Goal: Task Accomplishment & Management: Manage account settings

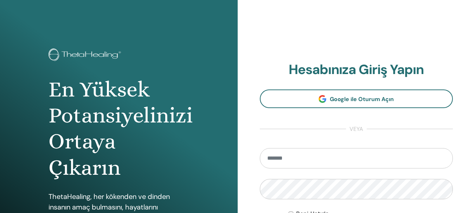
type input "**********"
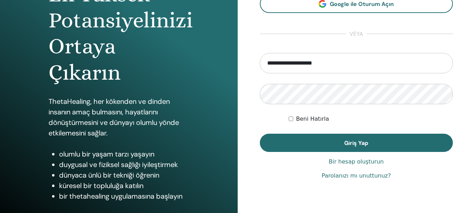
scroll to position [99, 0]
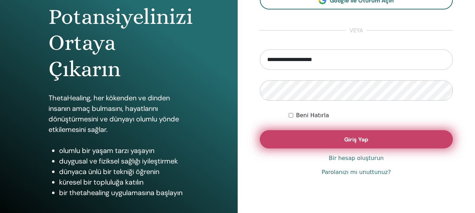
click at [374, 139] on button "Giriş Yap" at bounding box center [356, 139] width 193 height 18
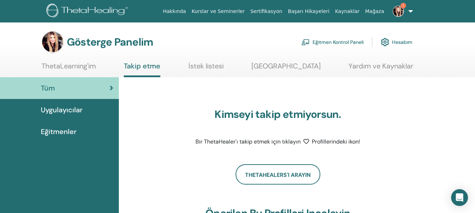
click at [397, 14] on img at bounding box center [397, 11] width 11 height 11
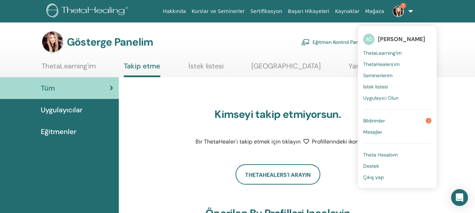
click at [375, 119] on font "Bildirimler" at bounding box center [374, 121] width 22 height 6
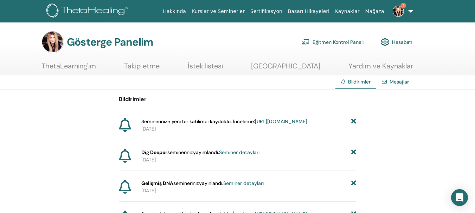
click at [278, 125] on font "https://member.thetahealing.com/instructor/seminar/378106/attendees" at bounding box center [281, 121] width 52 height 6
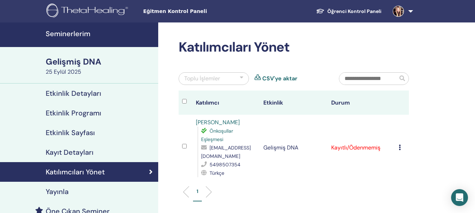
click at [65, 34] on font "Seminerlerim" at bounding box center [68, 33] width 45 height 9
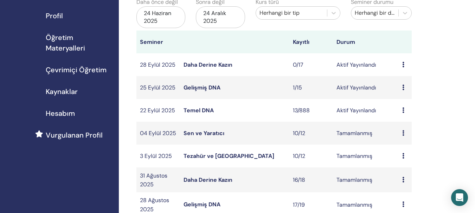
scroll to position [85, 0]
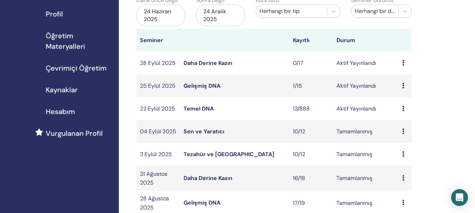
click at [197, 110] on font "Temel DNA" at bounding box center [198, 108] width 30 height 7
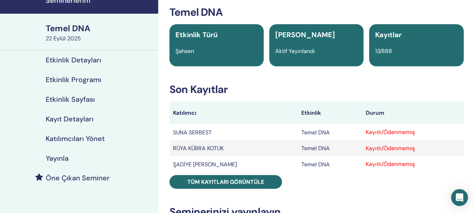
scroll to position [51, 0]
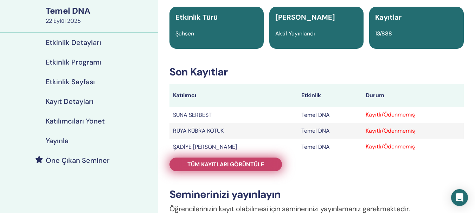
click at [230, 165] on font "Tüm kayıtları görüntüle" at bounding box center [225, 164] width 77 height 7
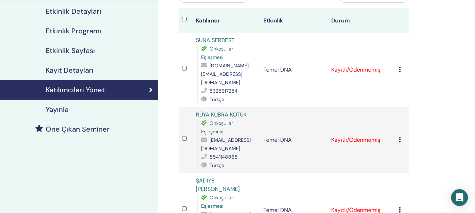
scroll to position [89, 0]
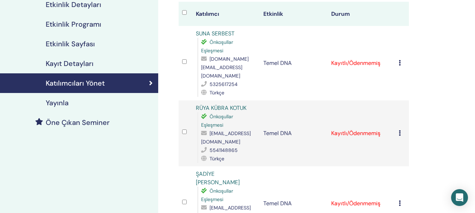
click at [399, 60] on icon at bounding box center [399, 63] width 2 height 6
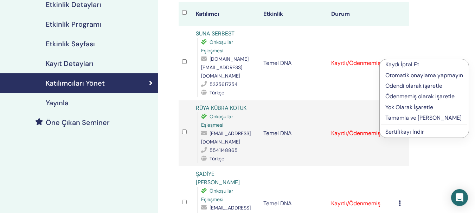
click at [411, 120] on font "Tamamla ve [PERSON_NAME]" at bounding box center [423, 117] width 76 height 7
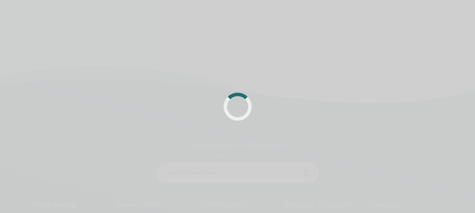
scroll to position [89, 0]
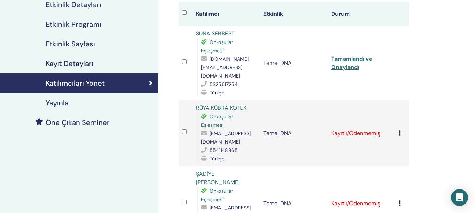
click at [399, 130] on icon at bounding box center [399, 133] width 2 height 6
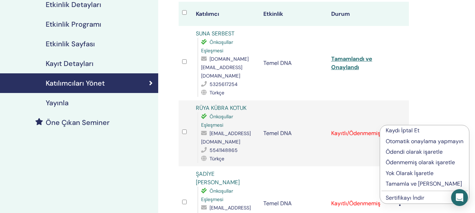
click at [426, 183] on font "Tamamla ve [PERSON_NAME]" at bounding box center [423, 183] width 76 height 7
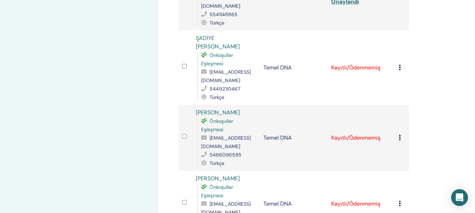
scroll to position [236, 0]
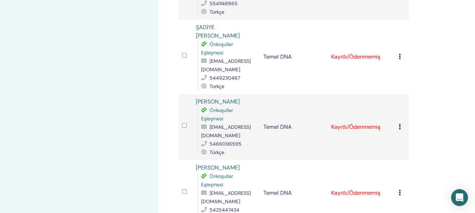
click at [399, 54] on icon at bounding box center [399, 57] width 2 height 6
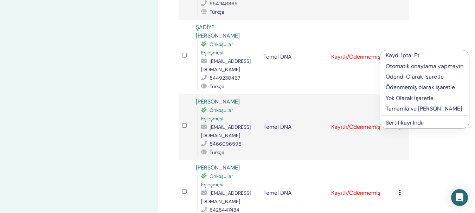
click at [421, 110] on font "Tamamla ve [PERSON_NAME]" at bounding box center [423, 108] width 76 height 7
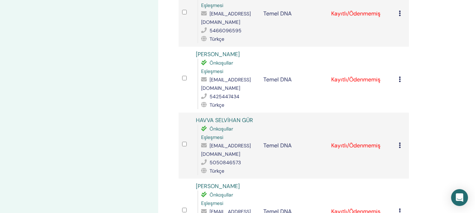
scroll to position [267, 0]
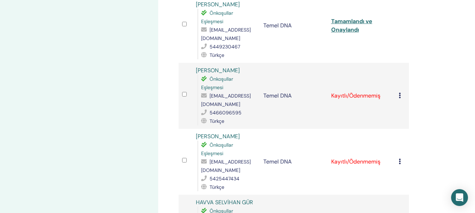
click at [398, 93] on icon at bounding box center [399, 96] width 2 height 6
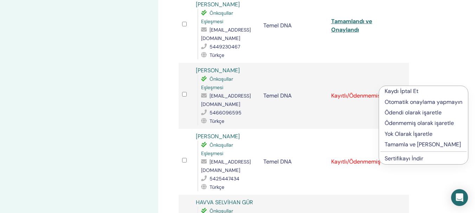
click at [404, 145] on font "Tamamla ve [PERSON_NAME]" at bounding box center [422, 144] width 76 height 7
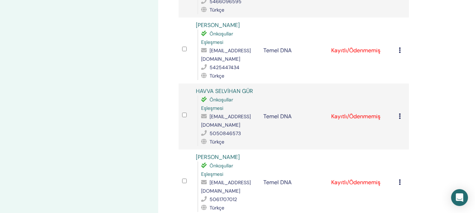
scroll to position [347, 0]
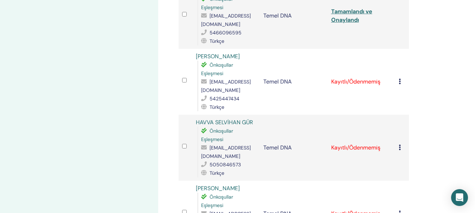
click at [398, 79] on icon at bounding box center [399, 82] width 2 height 6
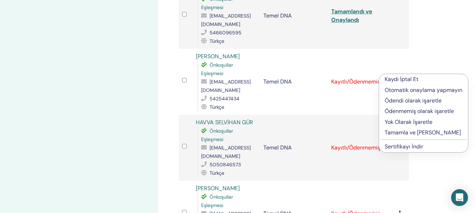
click at [407, 132] on font "Tamamla ve [PERSON_NAME]" at bounding box center [422, 132] width 76 height 7
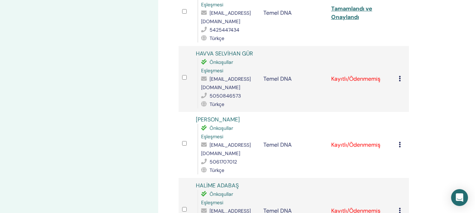
scroll to position [443, 0]
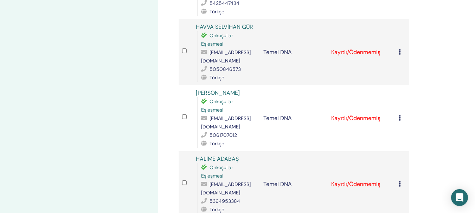
click at [399, 49] on icon at bounding box center [399, 52] width 2 height 6
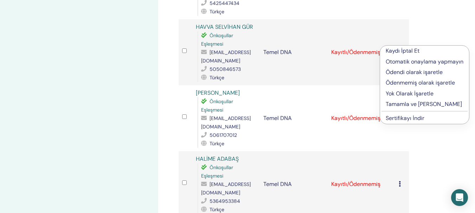
click at [412, 103] on font "Tamamla ve [PERSON_NAME]" at bounding box center [423, 103] width 76 height 7
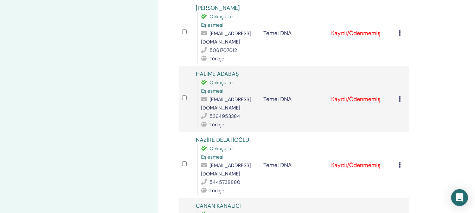
scroll to position [534, 0]
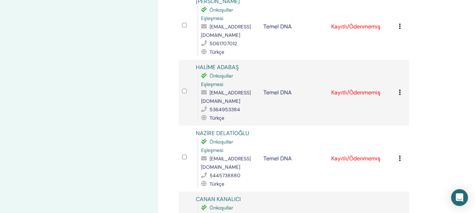
click at [399, 24] on icon at bounding box center [399, 27] width 2 height 6
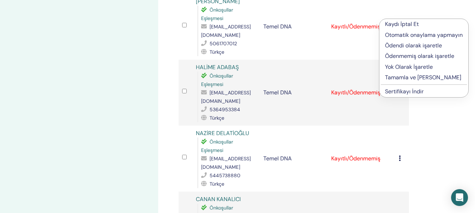
click at [420, 79] on font "Tamamla ve [PERSON_NAME]" at bounding box center [423, 77] width 76 height 7
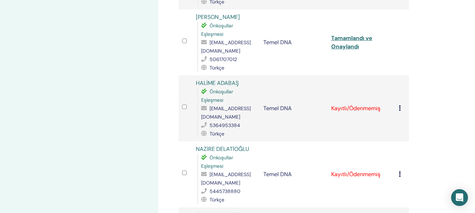
scroll to position [507, 0]
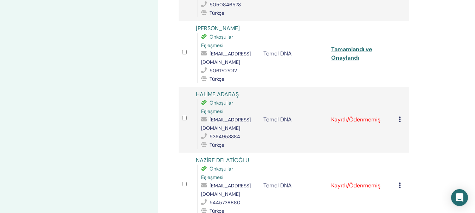
click at [399, 117] on icon at bounding box center [399, 120] width 2 height 6
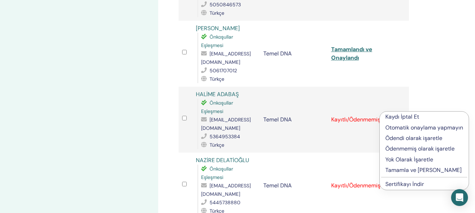
click at [407, 171] on font "Tamamla ve Onayla" at bounding box center [423, 170] width 76 height 7
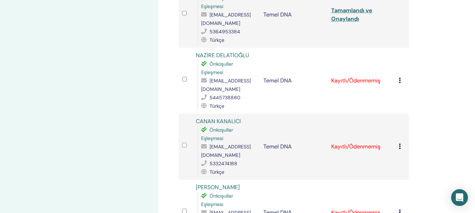
scroll to position [617, 0]
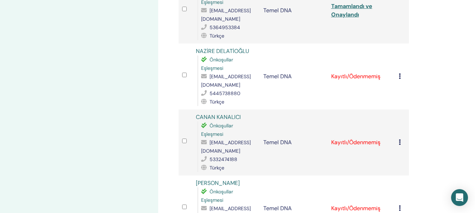
click at [397, 68] on td "Kaydı İptal Et Otomatik onaylama yapmayın Ödendi olarak işaretle Ödenmemiş olar…" at bounding box center [402, 77] width 14 height 66
click at [398, 72] on div "Kaydı İptal Et Otomatik onaylama yapmayın Ödendi olarak işaretle Ödenmemiş olar…" at bounding box center [401, 76] width 7 height 8
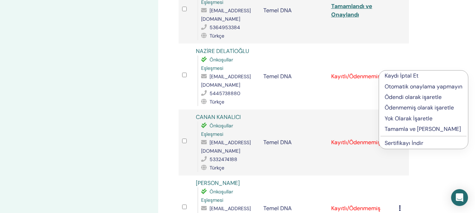
click at [406, 128] on font "Tamamla ve [PERSON_NAME]" at bounding box center [422, 128] width 76 height 7
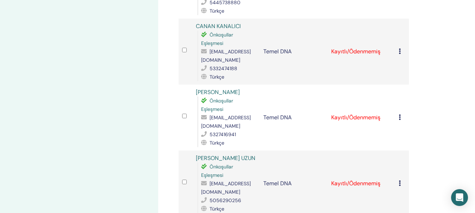
scroll to position [710, 0]
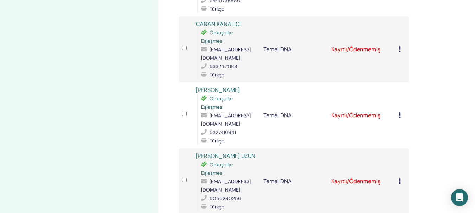
click at [398, 46] on icon at bounding box center [399, 49] width 2 height 6
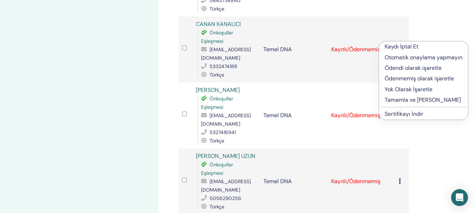
click at [411, 100] on font "Tamamla ve [PERSON_NAME]" at bounding box center [422, 99] width 76 height 7
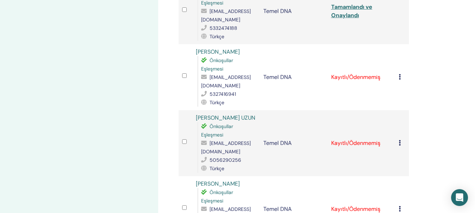
scroll to position [752, 0]
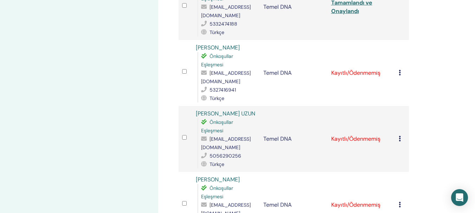
click at [398, 70] on icon at bounding box center [399, 73] width 2 height 6
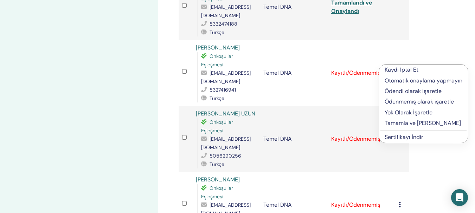
click at [419, 124] on font "Tamamla ve Onayla" at bounding box center [422, 122] width 76 height 7
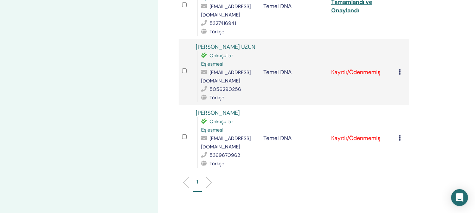
scroll to position [823, 0]
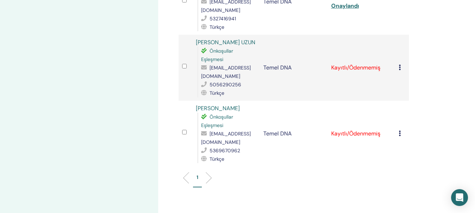
click at [399, 65] on icon at bounding box center [399, 68] width 2 height 6
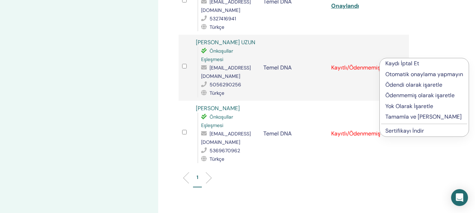
click at [412, 117] on font "Tamamla ve [PERSON_NAME]" at bounding box center [423, 116] width 76 height 7
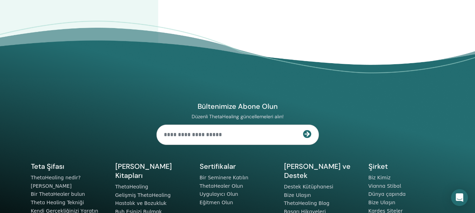
scroll to position [868, 0]
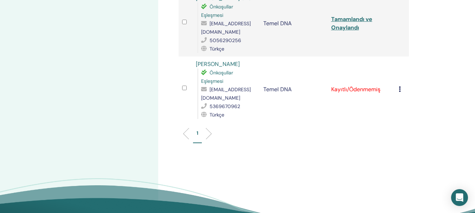
click at [399, 86] on icon at bounding box center [399, 89] width 2 height 6
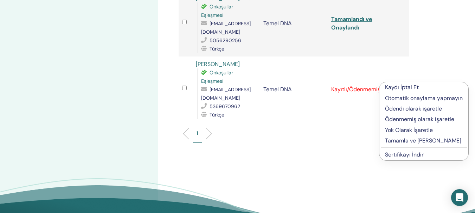
click at [413, 143] on font "Tamamla ve [PERSON_NAME]" at bounding box center [423, 140] width 76 height 7
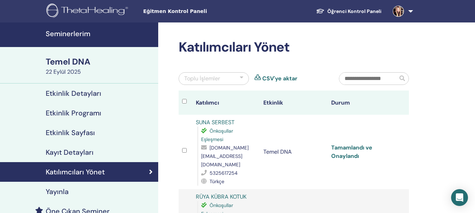
click at [349, 152] on font "Tamamlandı ve Onaylandı" at bounding box center [351, 152] width 41 height 16
click at [344, 152] on font "Tamamlandı ve Onaylandı" at bounding box center [351, 152] width 41 height 16
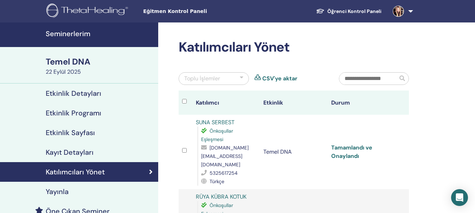
click at [344, 152] on font "Tamamlandı ve Onaylandı" at bounding box center [351, 152] width 41 height 16
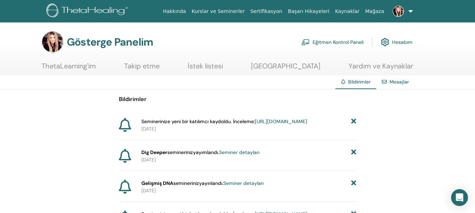
click at [288, 125] on font "https://member.thetahealing.com/instructor/seminar/378106/attendees" at bounding box center [281, 121] width 52 height 6
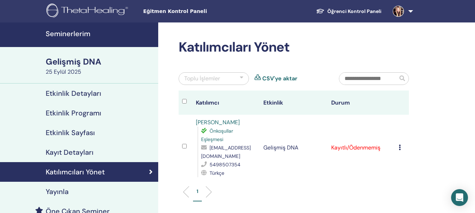
click at [66, 36] on font "Seminerlerim" at bounding box center [68, 33] width 45 height 9
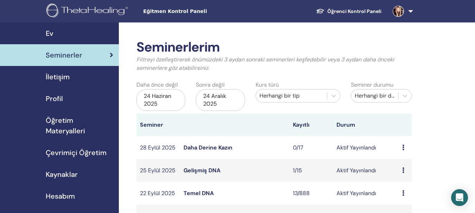
click at [200, 191] on font "Temel DNA" at bounding box center [198, 193] width 30 height 7
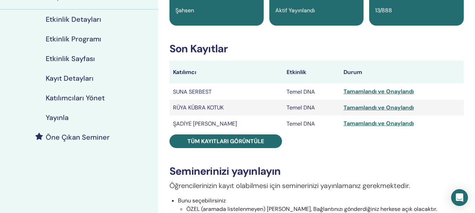
scroll to position [79, 0]
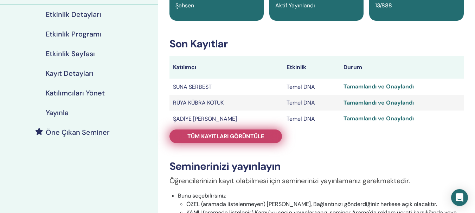
click at [256, 139] on font "Tüm kayıtları görüntüle" at bounding box center [225, 136] width 77 height 7
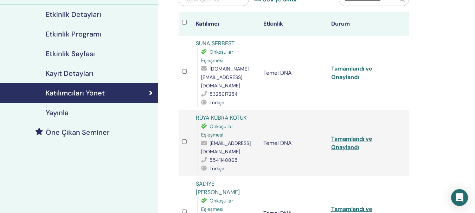
click at [344, 74] on font "Tamamlandı ve Onaylandı" at bounding box center [351, 73] width 41 height 16
click at [349, 141] on font "Tamamlandı ve Onaylandı" at bounding box center [351, 143] width 41 height 16
drag, startPoint x: 349, startPoint y: 141, endPoint x: 361, endPoint y: 143, distance: 12.2
click at [350, 141] on font "Tamamlandı ve Onaylandı" at bounding box center [351, 143] width 41 height 16
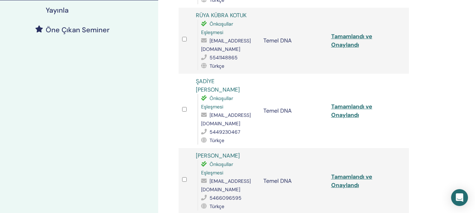
scroll to position [193, 0]
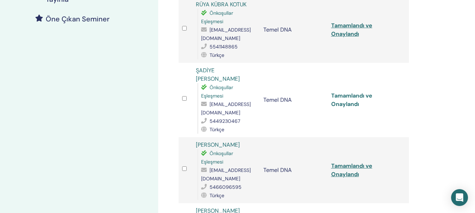
click at [340, 97] on font "Tamamlandı ve Onaylandı" at bounding box center [351, 100] width 41 height 16
click at [340, 96] on font "Tamamlandı ve Onaylandı" at bounding box center [351, 100] width 41 height 16
click at [345, 97] on font "Tamamlandı ve Onaylandı" at bounding box center [351, 100] width 41 height 16
click at [348, 168] on font "Tamamlandı ve Onaylandı" at bounding box center [351, 170] width 41 height 16
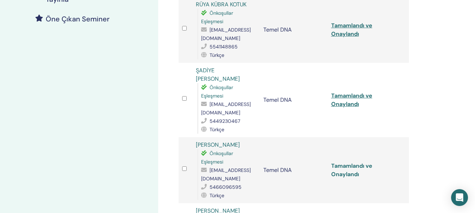
click at [348, 168] on font "Tamamlandı ve Onaylandı" at bounding box center [351, 170] width 41 height 16
click at [187, 165] on div at bounding box center [185, 170] width 7 height 10
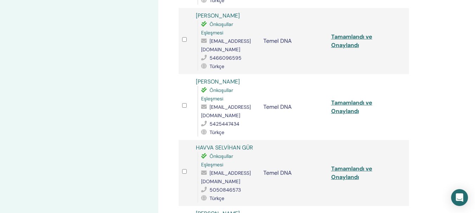
scroll to position [357, 0]
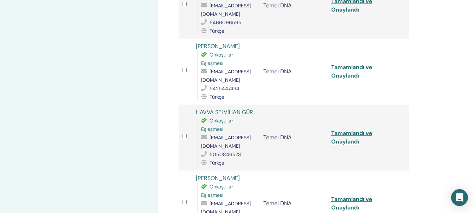
click at [337, 67] on font "Tamamlandı ve Onaylandı" at bounding box center [351, 72] width 41 height 16
click at [351, 67] on font "Tamamlandı ve Onaylandı" at bounding box center [351, 72] width 41 height 16
click at [347, 136] on font "Tamamlandı ve Onaylandı" at bounding box center [351, 138] width 41 height 16
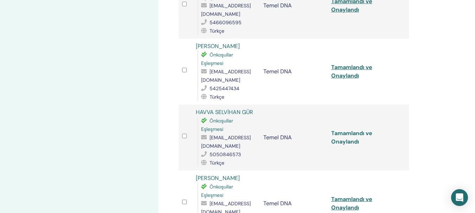
click at [347, 136] on font "Tamamlandı ve Onaylandı" at bounding box center [351, 138] width 41 height 16
click at [350, 66] on font "Tamamlandı ve Onaylandı" at bounding box center [351, 72] width 41 height 16
click at [345, 135] on font "Tamamlandı ve Onaylandı" at bounding box center [351, 138] width 41 height 16
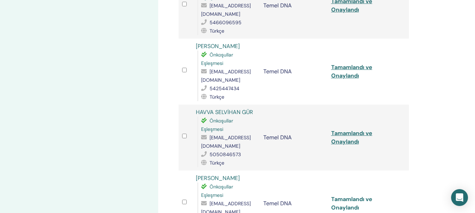
click at [348, 198] on font "Tamamlandı ve Onaylandı" at bounding box center [351, 204] width 41 height 16
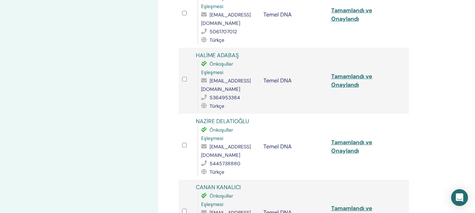
scroll to position [578, 0]
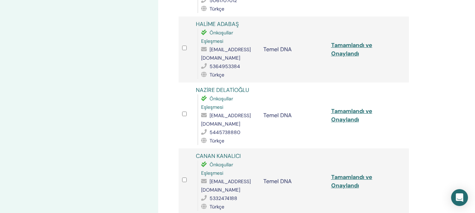
click at [350, 49] on td "Tamamlandı ve Onaylandı" at bounding box center [361, 50] width 68 height 66
click at [347, 47] on font "Tamamlandı ve Onaylandı" at bounding box center [351, 49] width 41 height 16
click at [188, 44] on div at bounding box center [185, 49] width 7 height 10
click at [348, 110] on font "Tamamlandı ve Onaylandı" at bounding box center [351, 115] width 41 height 16
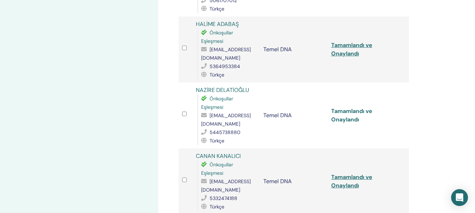
click at [348, 110] on font "Tamamlandı ve Onaylandı" at bounding box center [351, 115] width 41 height 16
click at [347, 112] on font "Tamamlandı ve Onaylandı" at bounding box center [351, 115] width 41 height 16
click at [348, 112] on font "Tamamlandı ve Onaylandı" at bounding box center [351, 115] width 41 height 16
click at [348, 177] on font "Tamamlandı ve Onaylandı" at bounding box center [351, 182] width 41 height 16
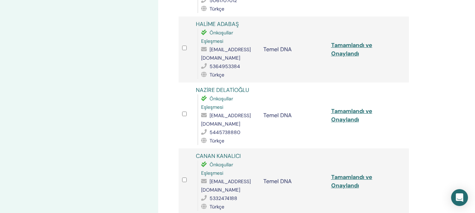
click at [187, 176] on div at bounding box center [185, 181] width 7 height 10
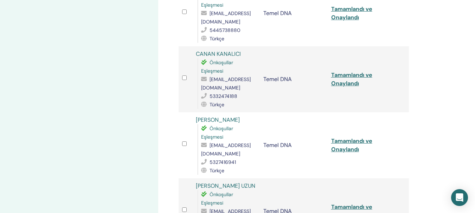
scroll to position [696, 0]
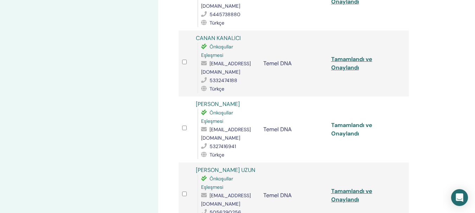
click at [341, 126] on font "Tamamlandı ve Onaylandı" at bounding box center [351, 130] width 41 height 16
click at [350, 128] on font "Tamamlandı ve Onaylandı" at bounding box center [351, 130] width 41 height 16
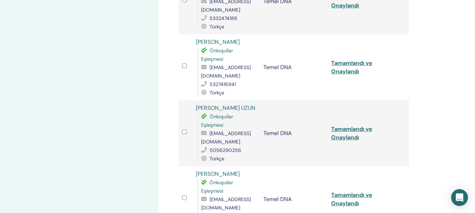
scroll to position [793, 0]
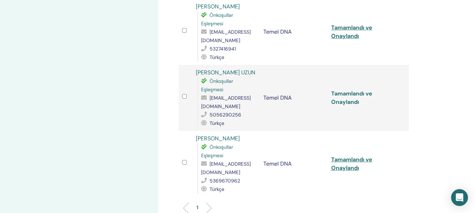
click at [348, 94] on font "Tamamlandı ve Onaylandı" at bounding box center [351, 98] width 41 height 16
click at [351, 162] on font "Tamamlandı ve Onaylandı" at bounding box center [351, 164] width 41 height 16
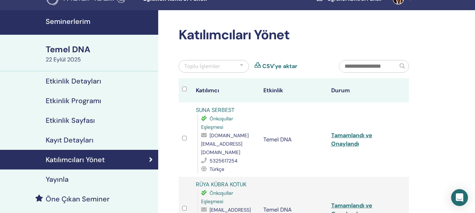
scroll to position [0, 0]
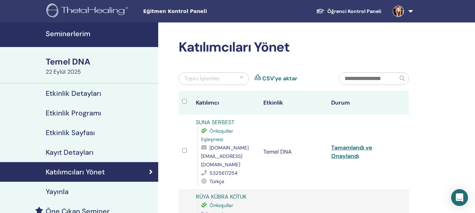
click at [77, 33] on font "Seminerlerim" at bounding box center [68, 33] width 45 height 9
